Goal: Information Seeking & Learning: Learn about a topic

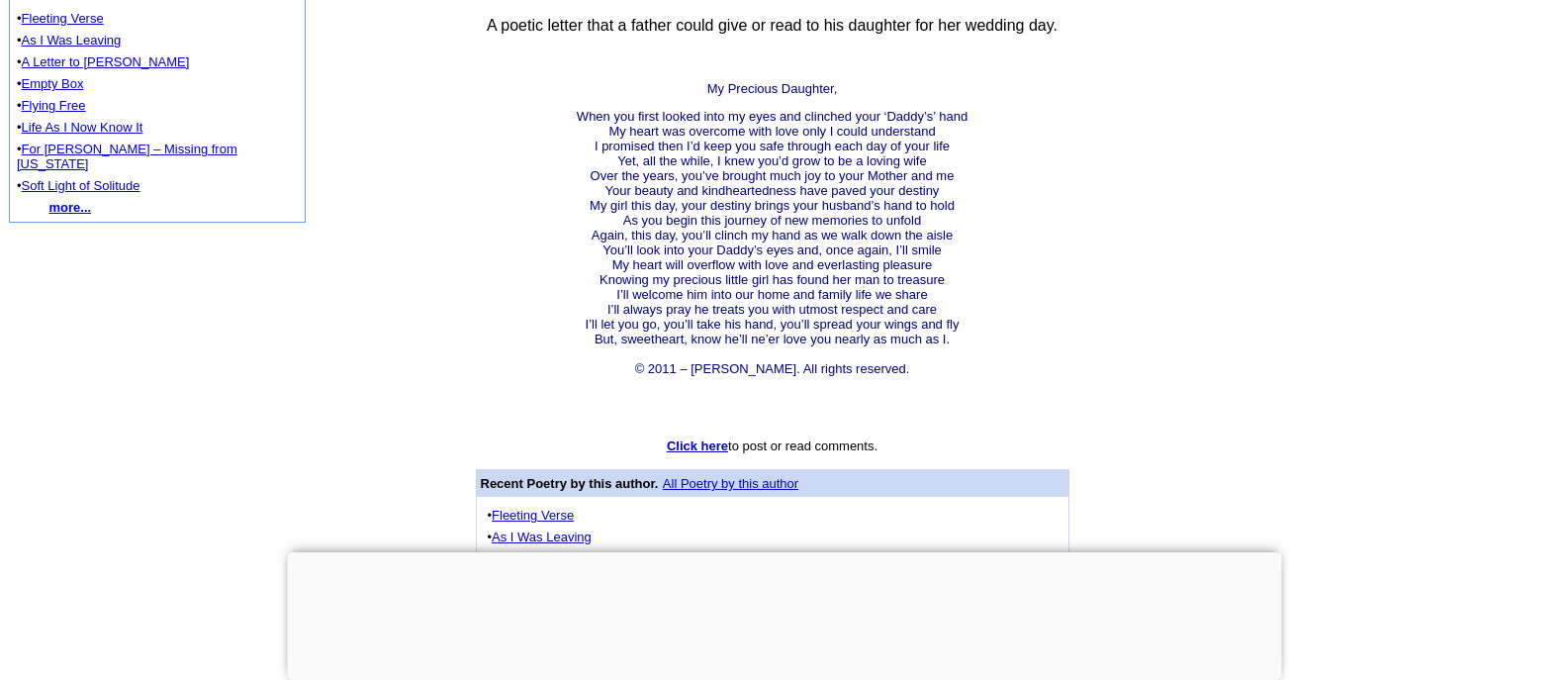
scroll to position [649, 0]
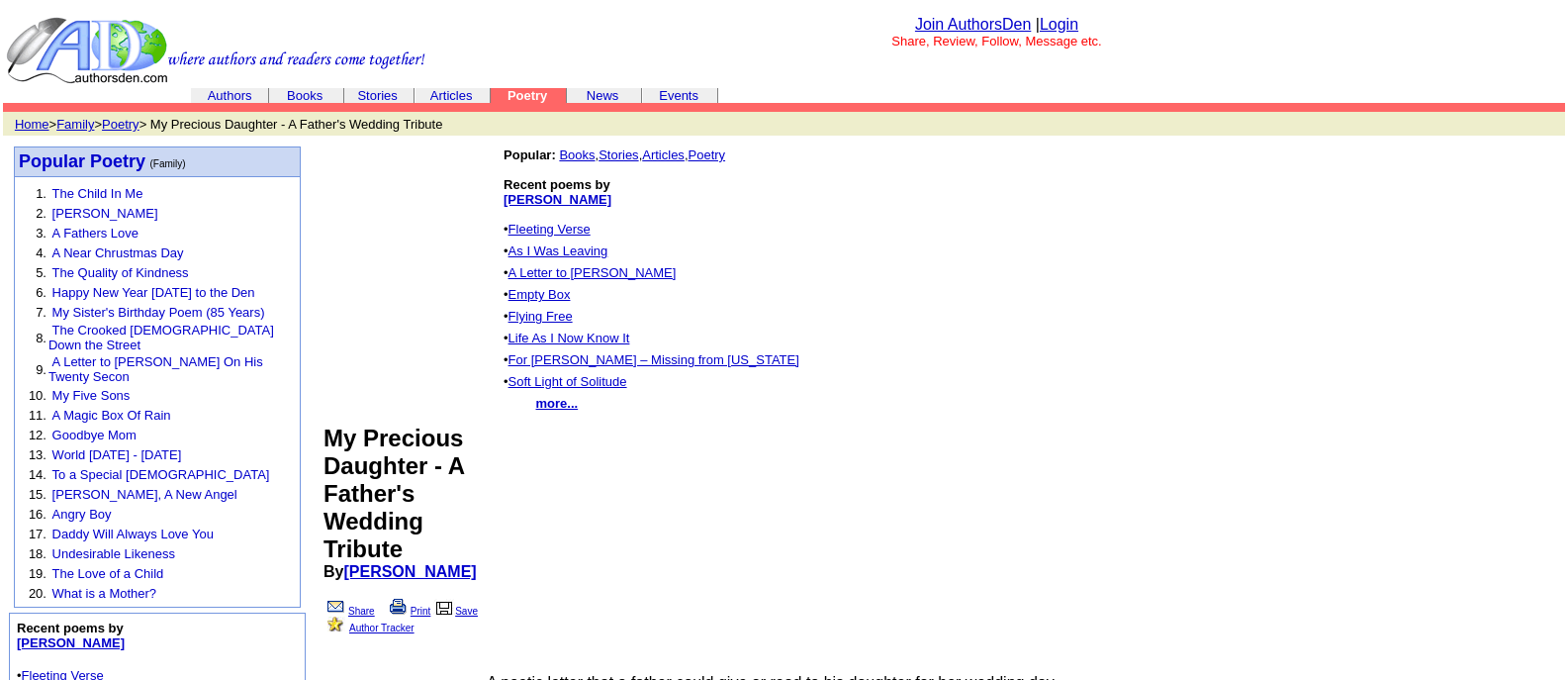
scroll to position [649, 0]
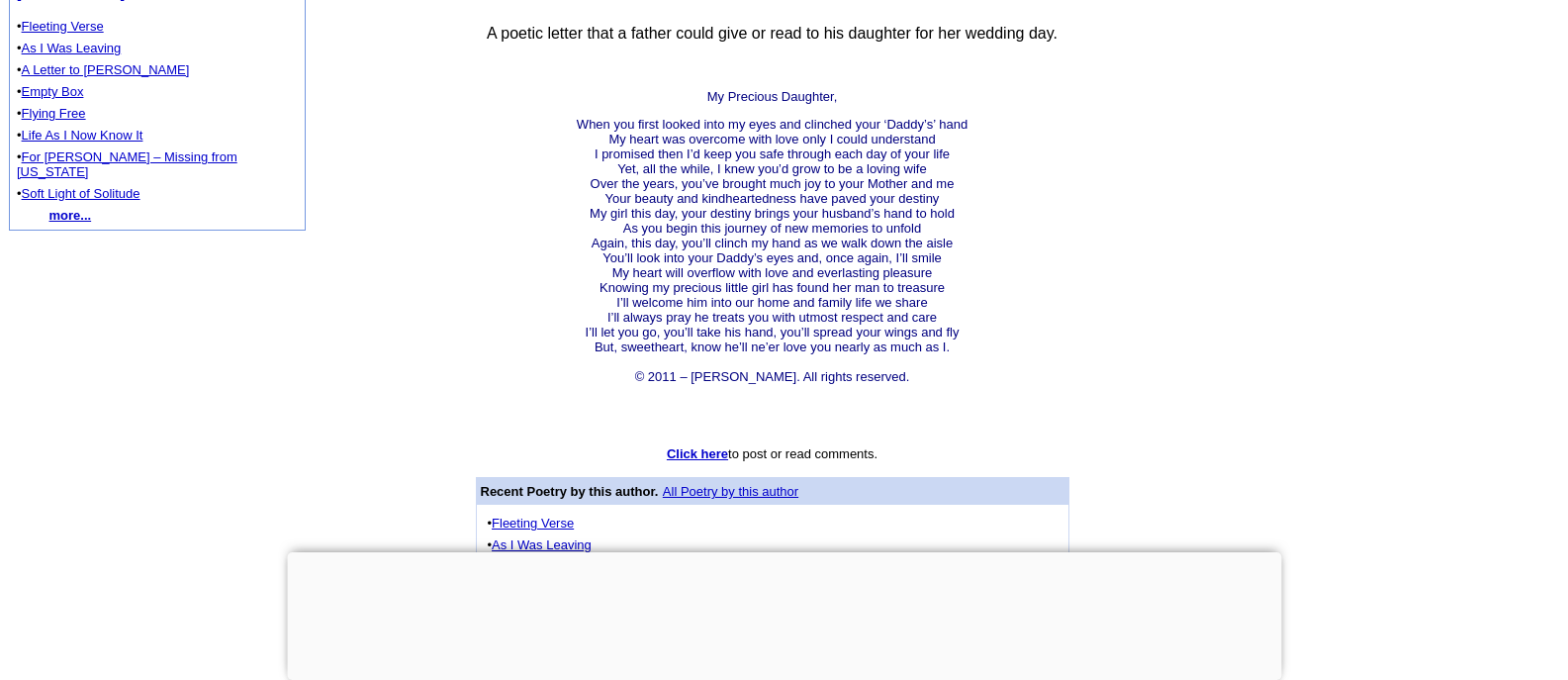
drag, startPoint x: 531, startPoint y: 162, endPoint x: 996, endPoint y: 430, distance: 536.7
click at [996, 430] on td "Popular: Books , Stories , Articles , Poetry Recent poems by Jill Eisnaugle • F…" at bounding box center [772, 207] width 921 height 1440
copy td "My Precious Daughter, When you first looked into my eyes and clinched your ‘Dad…"
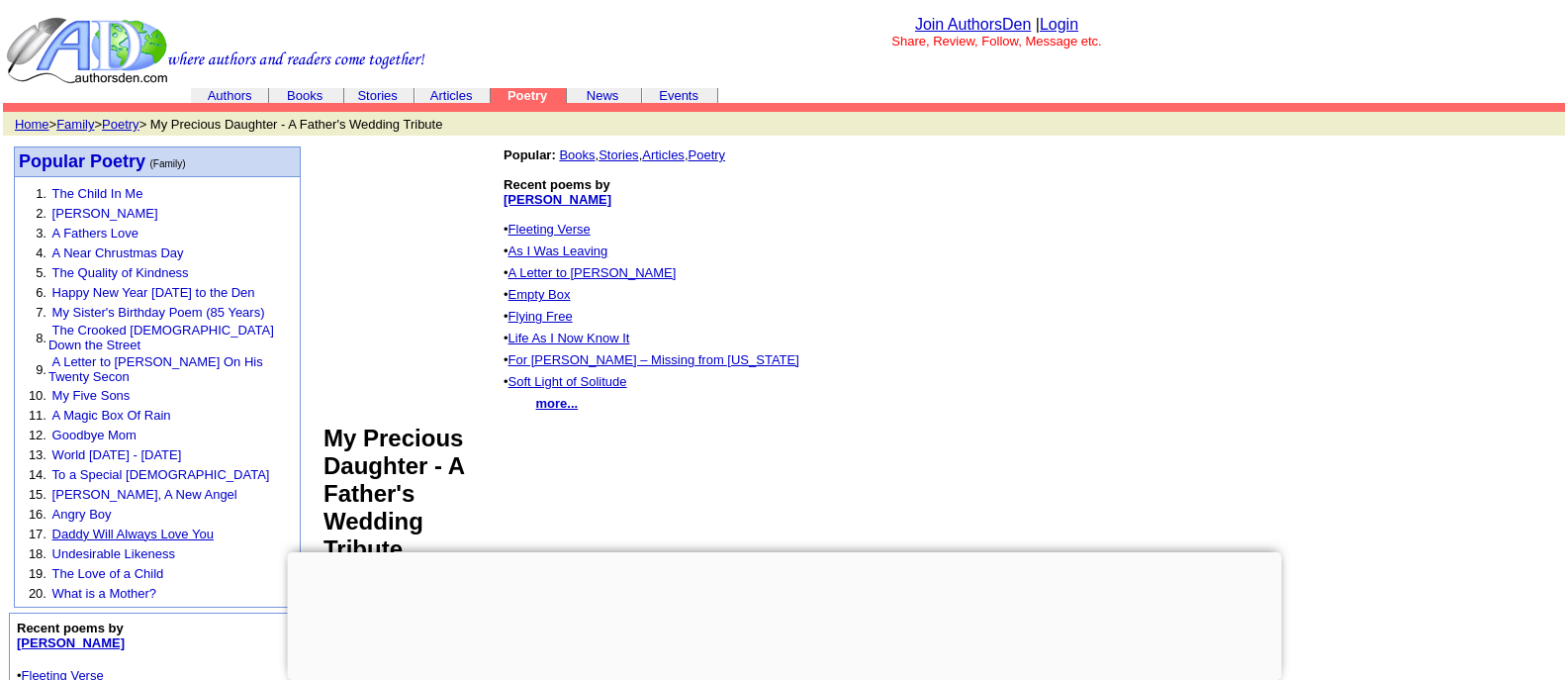
click at [149, 526] on link "Daddy Will Always Love You" at bounding box center [134, 533] width 162 height 15
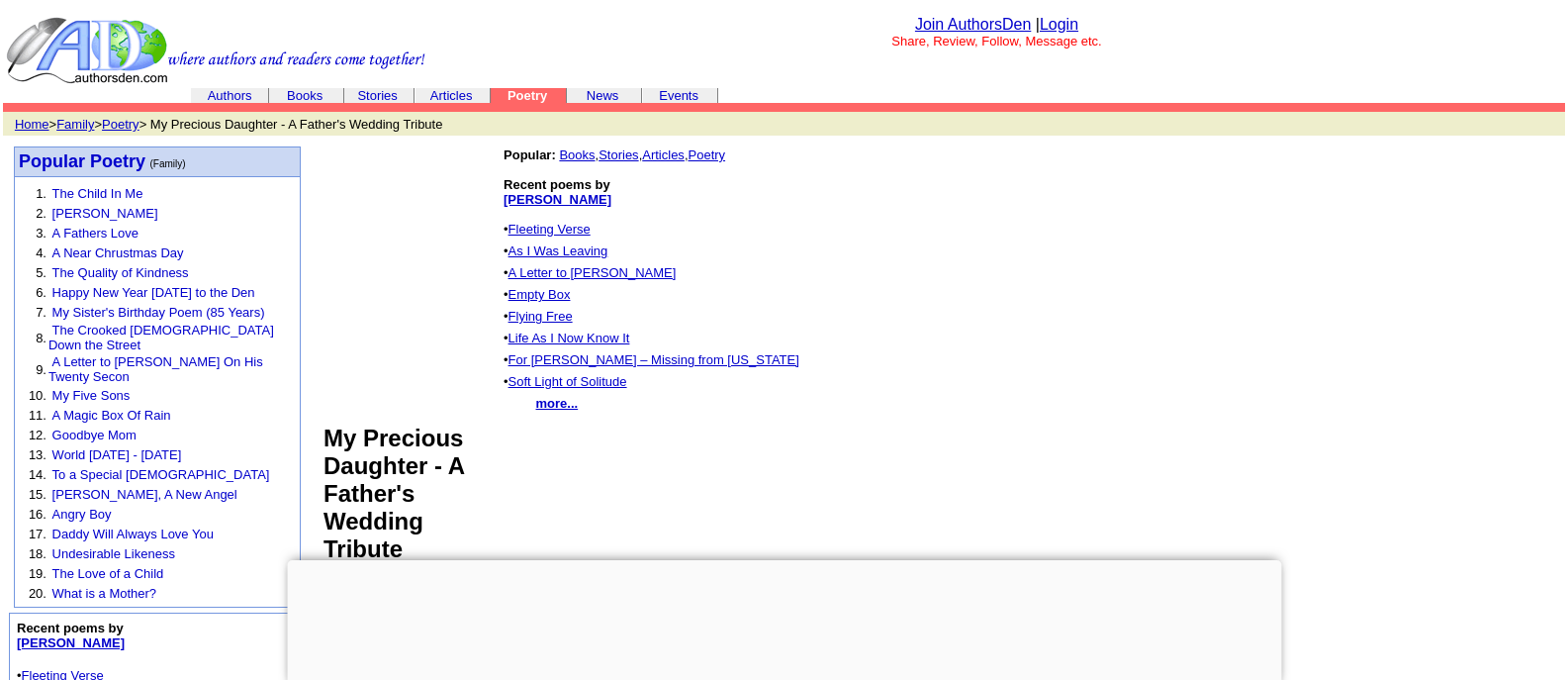
scroll to position [649, 0]
